Goal: Task Accomplishment & Management: Manage account settings

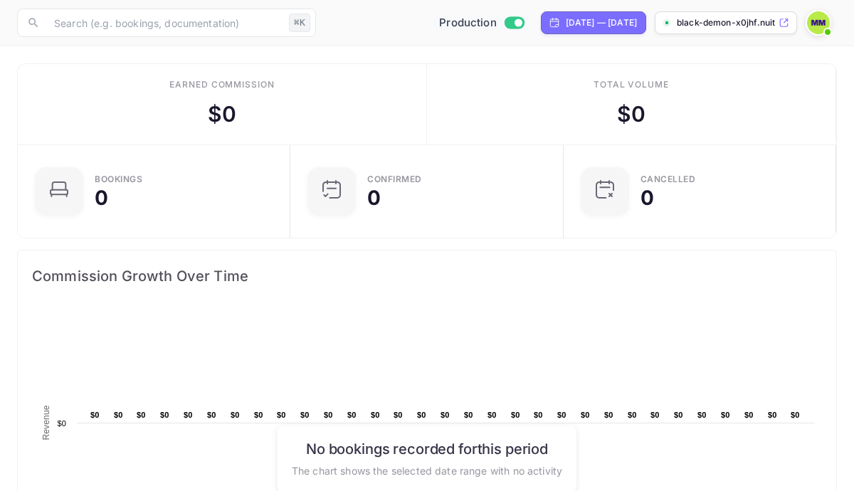
click at [504, 21] on input "Switch to Sandbox mode" at bounding box center [518, 22] width 28 height 9
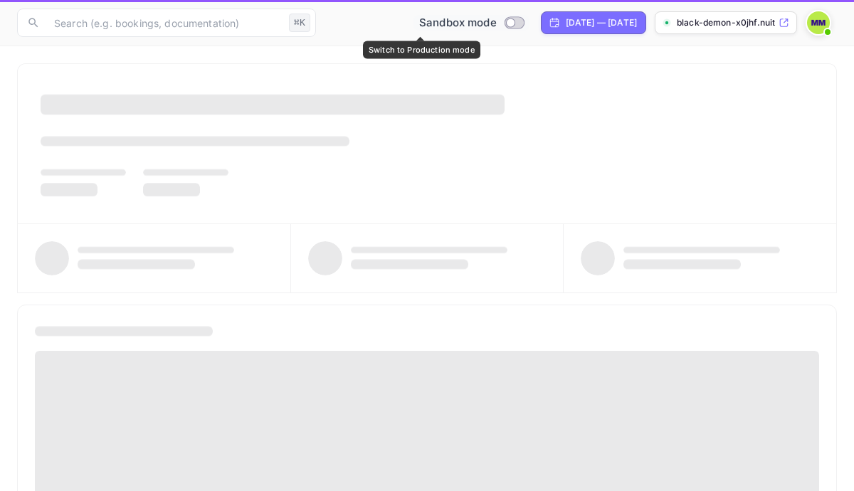
checkbox input "false"
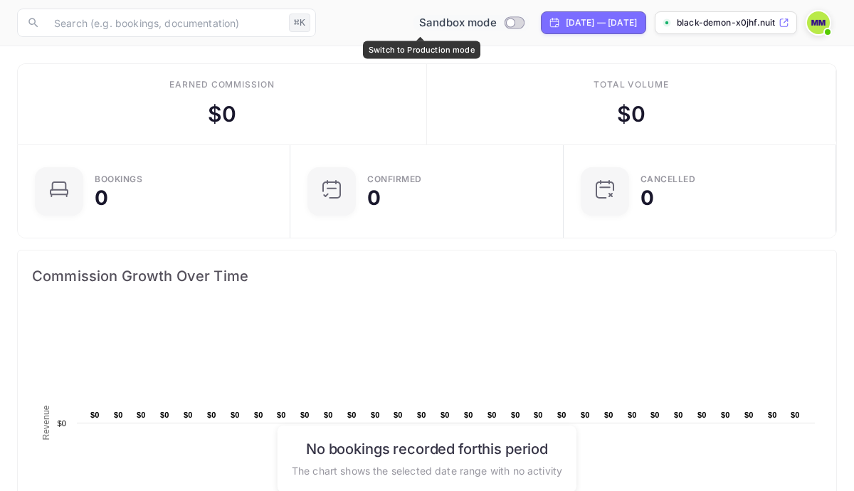
click at [496, 23] on input "Switch to Production mode" at bounding box center [510, 22] width 28 height 9
checkbox input "true"
click at [821, 23] on img at bounding box center [818, 22] width 23 height 23
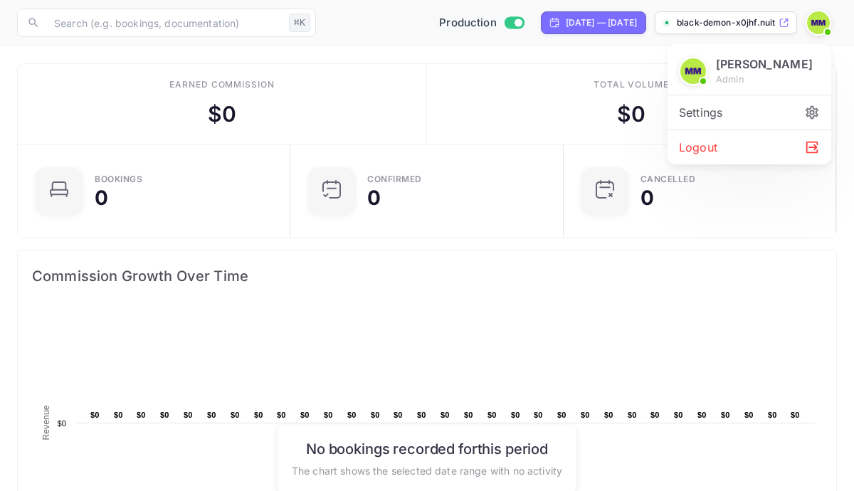
click at [760, 110] on div "Settings" at bounding box center [750, 112] width 164 height 34
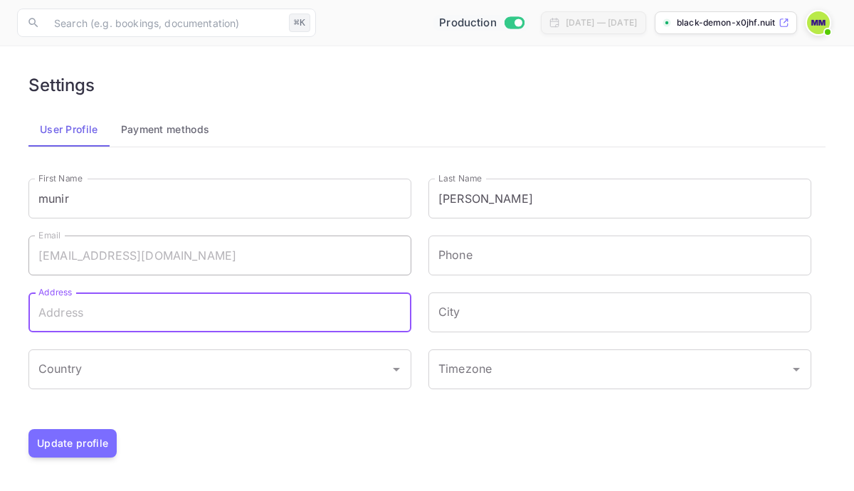
click at [197, 326] on input "Address" at bounding box center [219, 313] width 383 height 40
type input "harar"
click at [172, 373] on input "Country" at bounding box center [209, 369] width 349 height 27
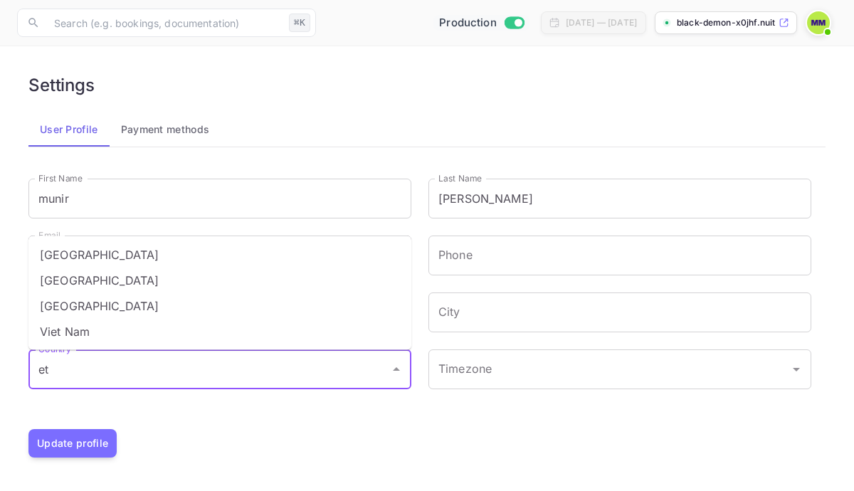
click at [143, 280] on li "Ethiopia" at bounding box center [219, 281] width 383 height 26
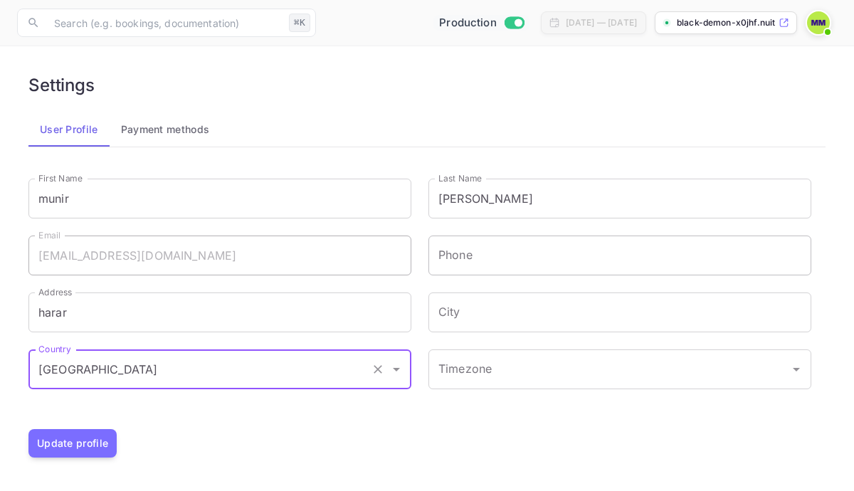
type input "Ethiopia"
click at [495, 258] on input "Phone" at bounding box center [620, 256] width 383 height 40
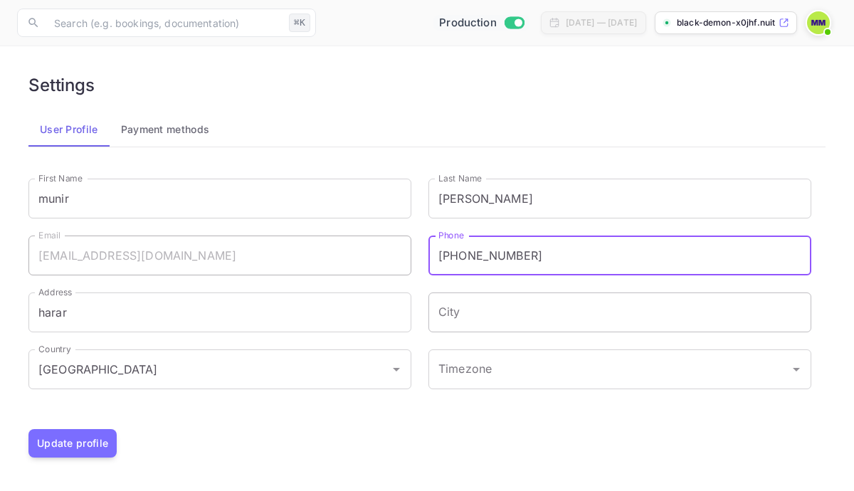
type input "+25198169242"
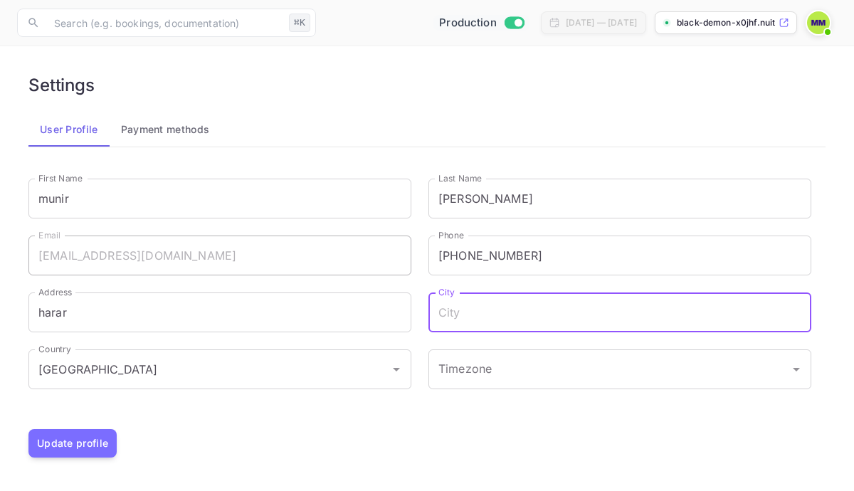
click at [522, 313] on input "City" at bounding box center [620, 313] width 383 height 40
type input "harar"
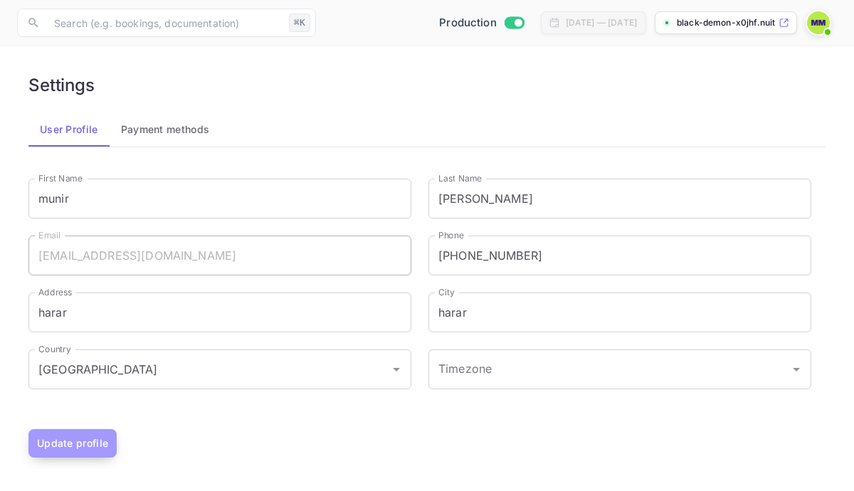
click at [55, 436] on button "Update profile" at bounding box center [72, 443] width 88 height 28
click at [812, 24] on img at bounding box center [818, 22] width 23 height 23
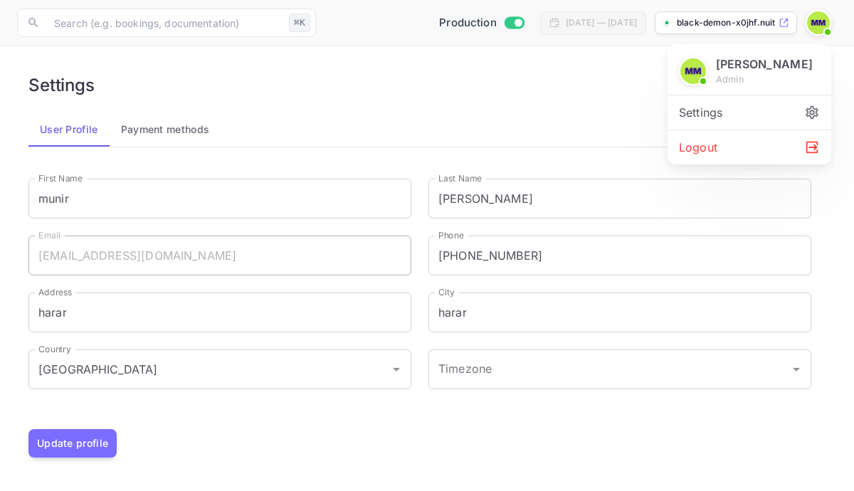
click at [500, 91] on div at bounding box center [427, 245] width 854 height 491
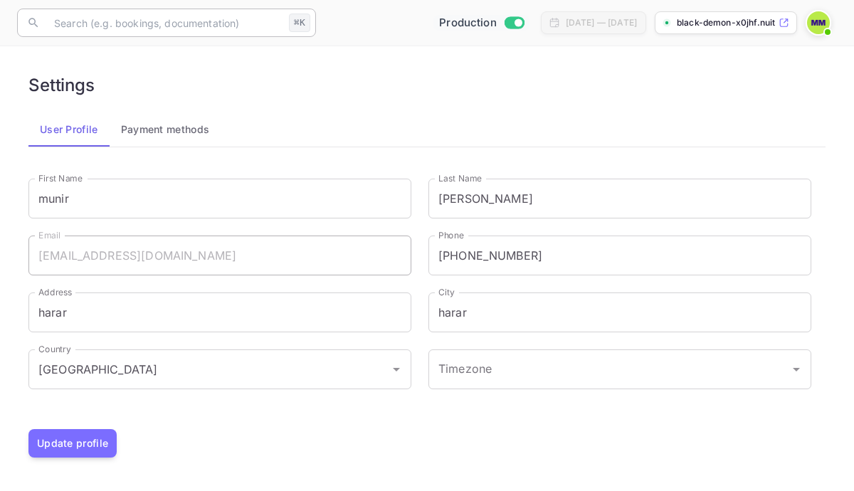
click at [167, 22] on input "text" at bounding box center [165, 23] width 238 height 28
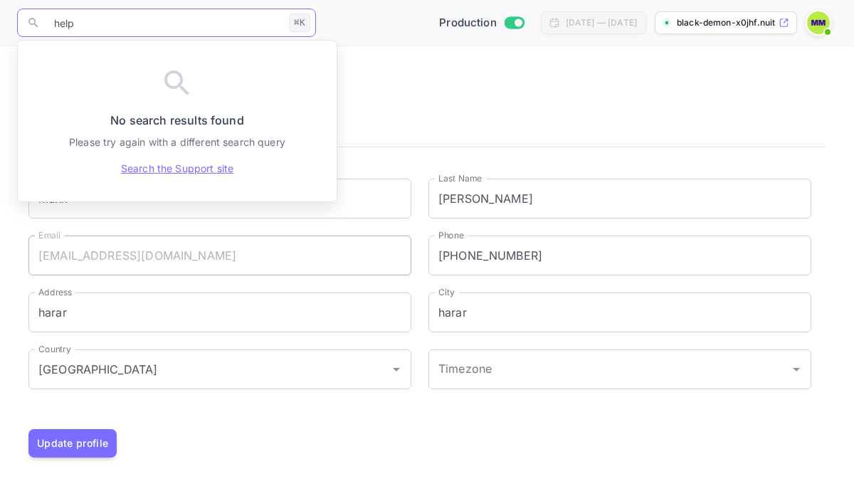
type input "help"
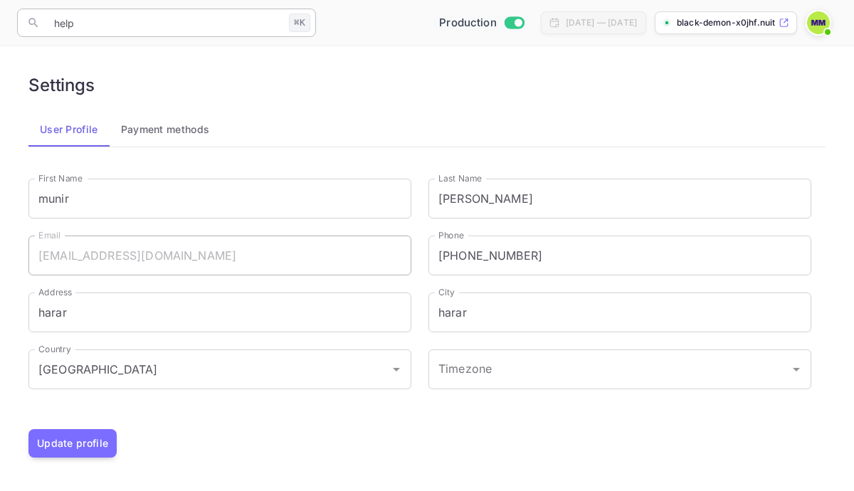
click at [128, 31] on input "help" at bounding box center [165, 23] width 238 height 28
click at [300, 26] on div "⌘K" at bounding box center [299, 23] width 21 height 19
click at [738, 19] on p "black-demon-x0jhf.nuit..." at bounding box center [726, 22] width 99 height 13
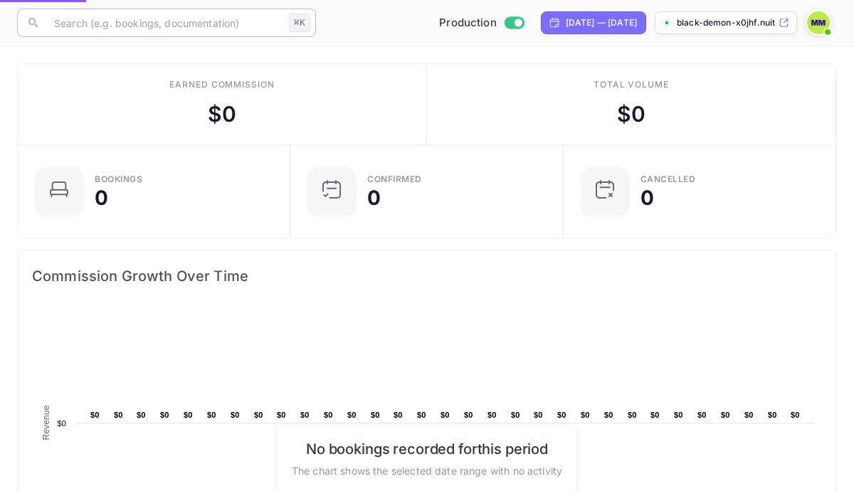
click at [201, 30] on input "text" at bounding box center [165, 23] width 238 height 28
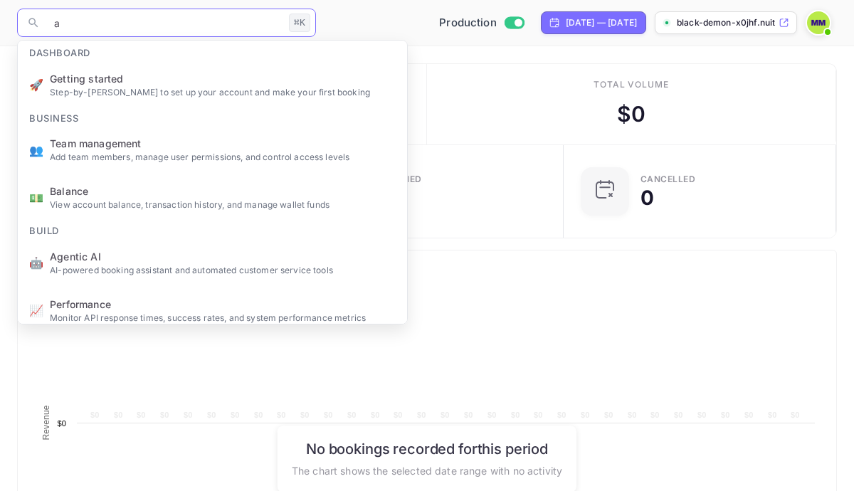
scroll to position [231, 264]
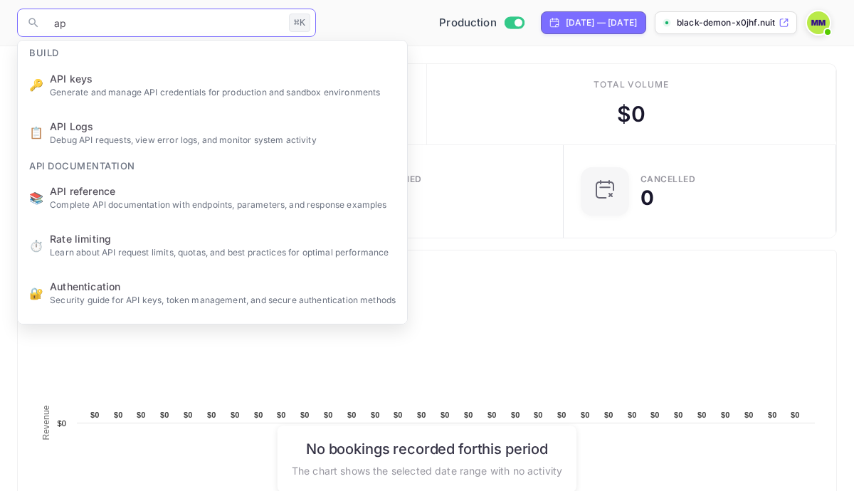
type input "api"
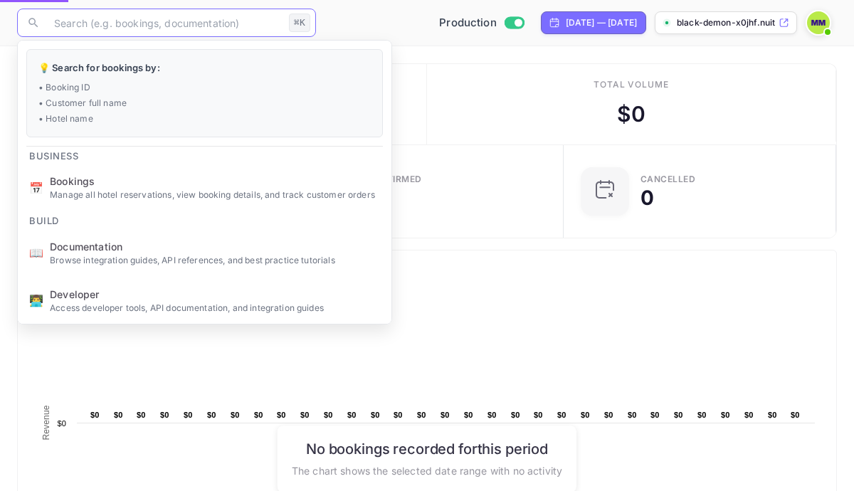
click at [142, 78] on ul "💡 Search for bookings by: • Booking ID • Customer full name • Hotel name Busine…" at bounding box center [205, 256] width 374 height 430
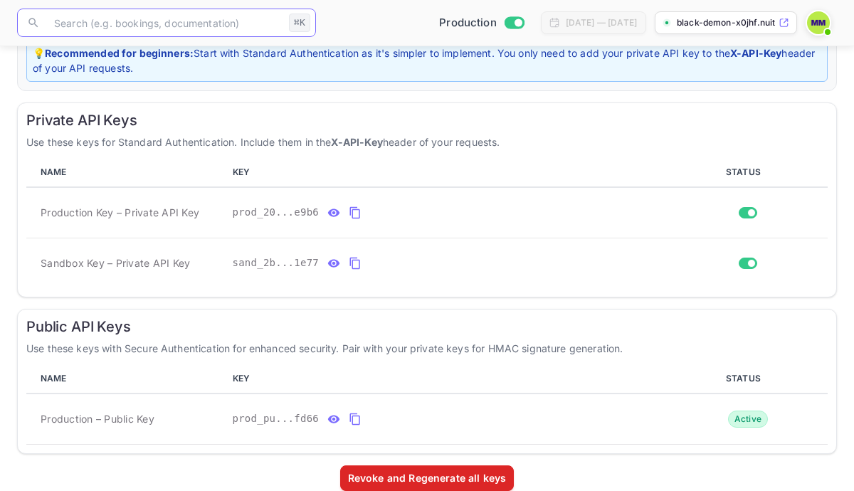
scroll to position [221, 0]
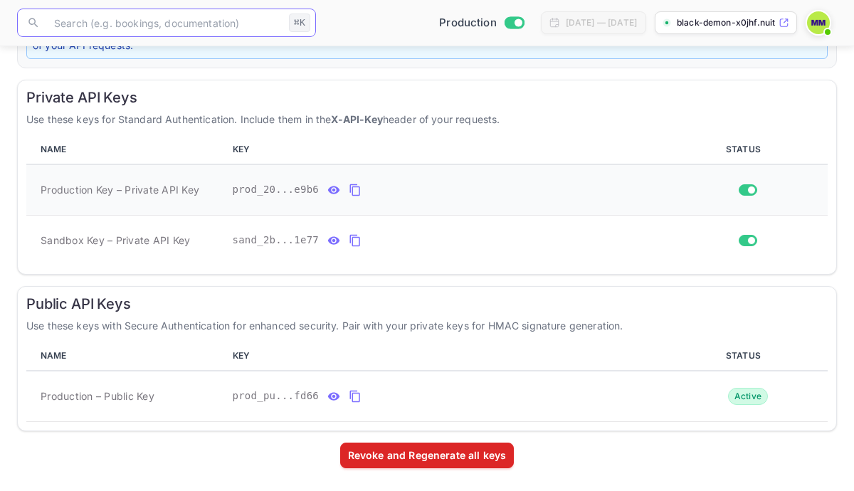
click at [330, 194] on icon "private api keys table" at bounding box center [333, 190] width 13 height 17
click at [332, 243] on icon "private api keys table" at bounding box center [334, 240] width 12 height 8
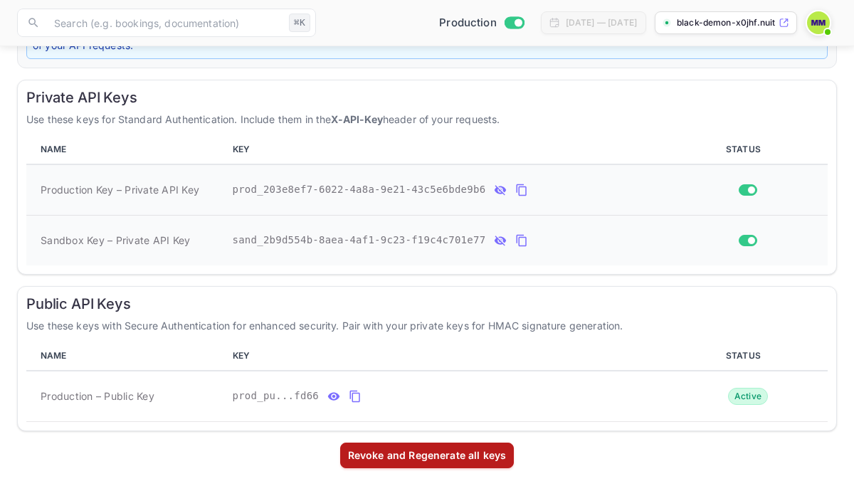
click at [465, 463] on div "Revoke and Regenerate all keys" at bounding box center [427, 456] width 174 height 26
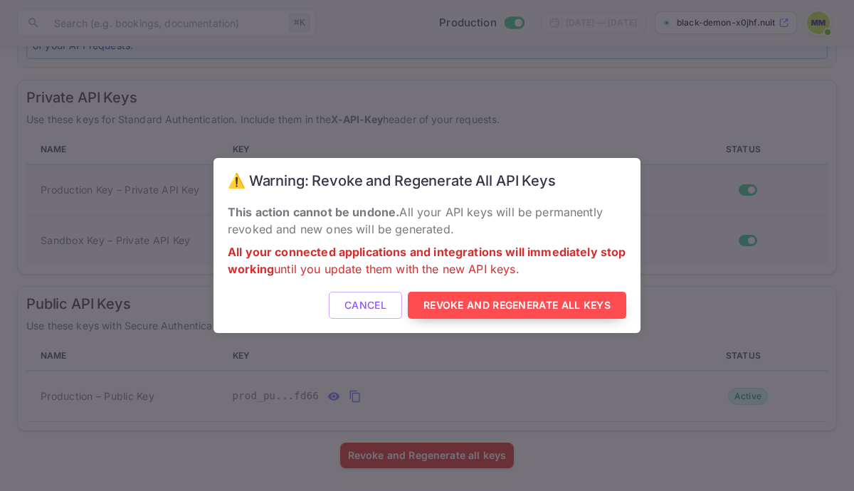
click at [490, 309] on button "Revoke and Regenerate All Keys" at bounding box center [517, 306] width 219 height 28
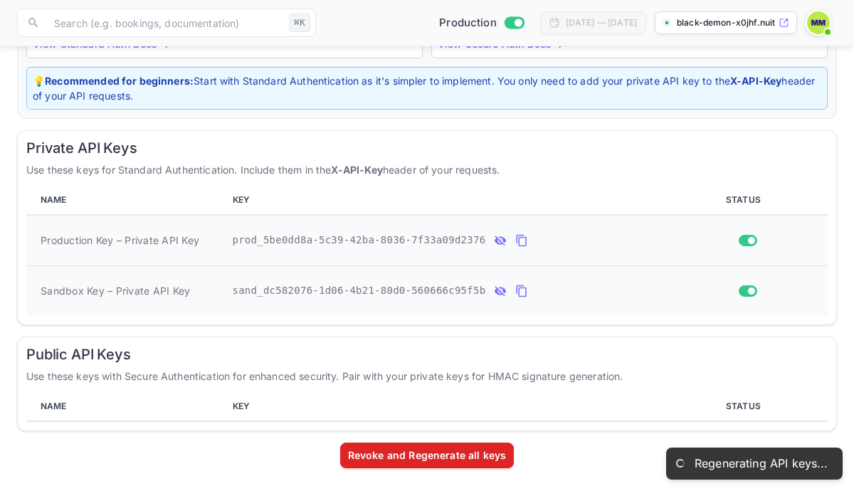
scroll to position [153, 0]
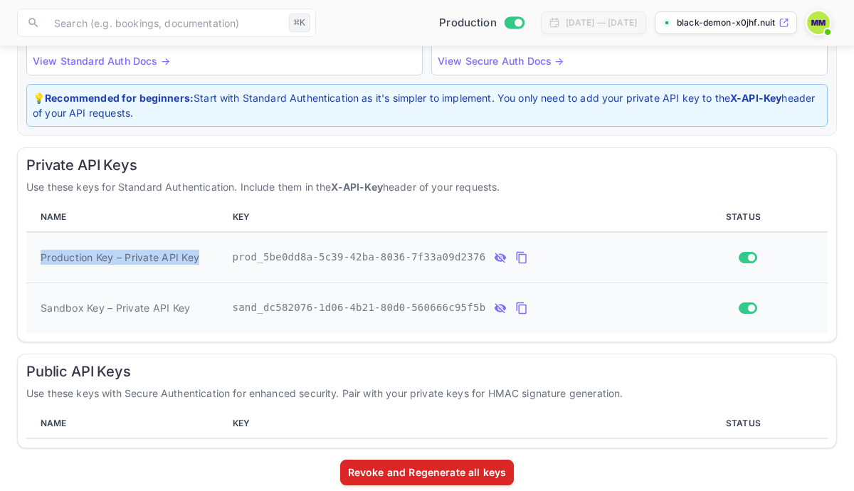
drag, startPoint x: 38, startPoint y: 258, endPoint x: 209, endPoint y: 257, distance: 170.9
click at [209, 257] on td "Production Key – Private API Key" at bounding box center [126, 257] width 201 height 51
copy span "Production Key – Private API Key"
click at [520, 268] on button "private api keys table" at bounding box center [522, 257] width 19 height 23
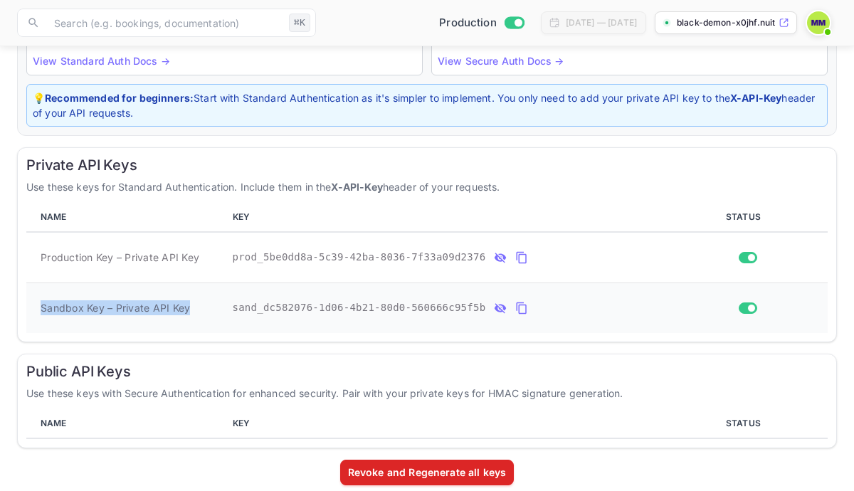
drag, startPoint x: 38, startPoint y: 310, endPoint x: 164, endPoint y: 318, distance: 125.5
click at [164, 318] on td "Sandbox Key – Private API Key" at bounding box center [126, 308] width 201 height 51
copy span "Sandbox Key – Private API Key"
click at [518, 305] on icon "private api keys table" at bounding box center [521, 308] width 13 height 17
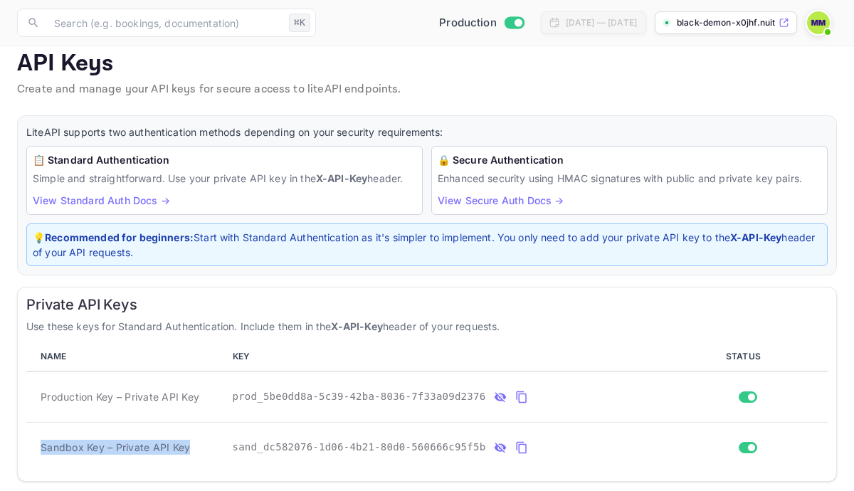
scroll to position [0, 0]
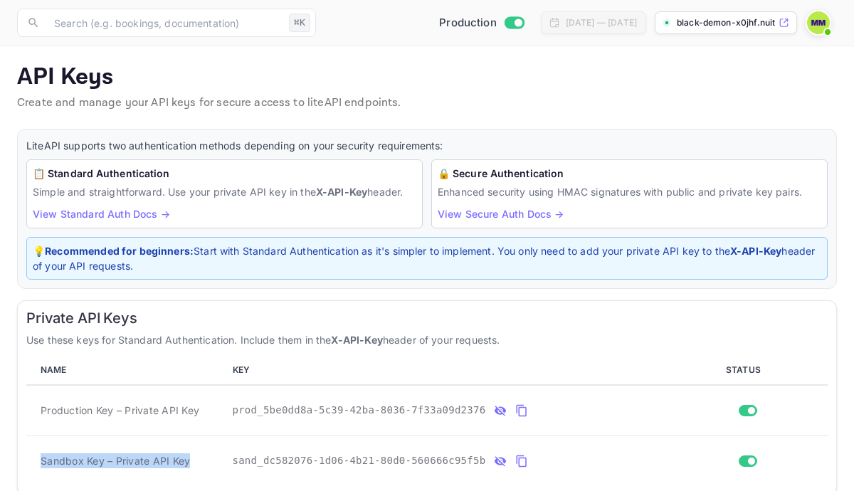
click at [128, 214] on link "View Standard Auth Docs →" at bounding box center [101, 214] width 137 height 12
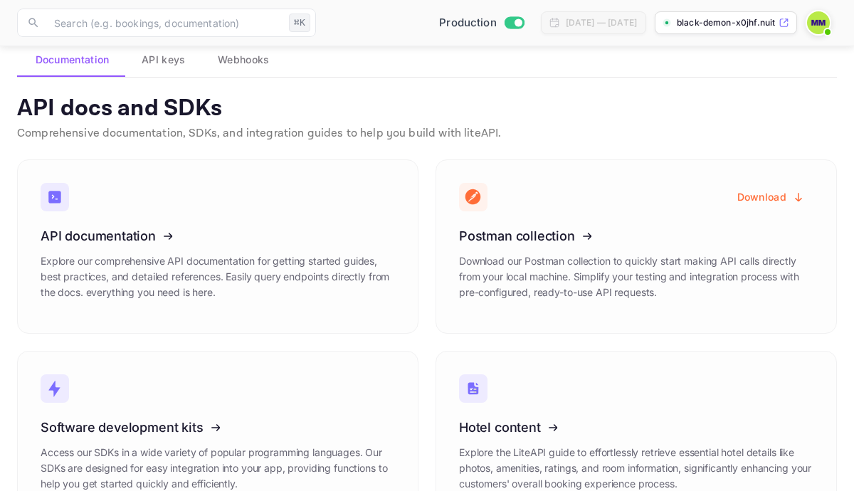
scroll to position [53, 0]
